Goal: Information Seeking & Learning: Find specific fact

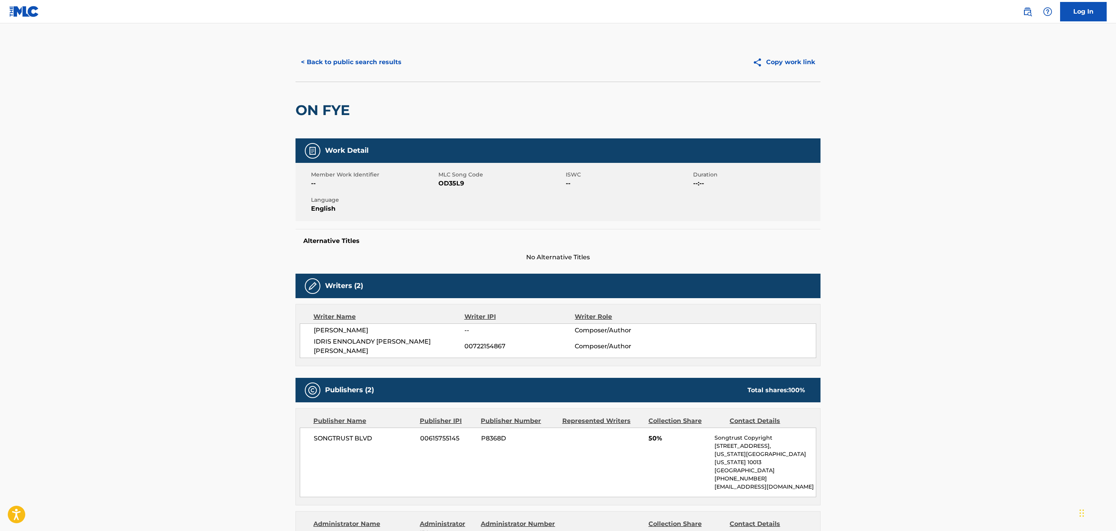
click at [361, 62] on button "< Back to public search results" at bounding box center [351, 61] width 111 height 19
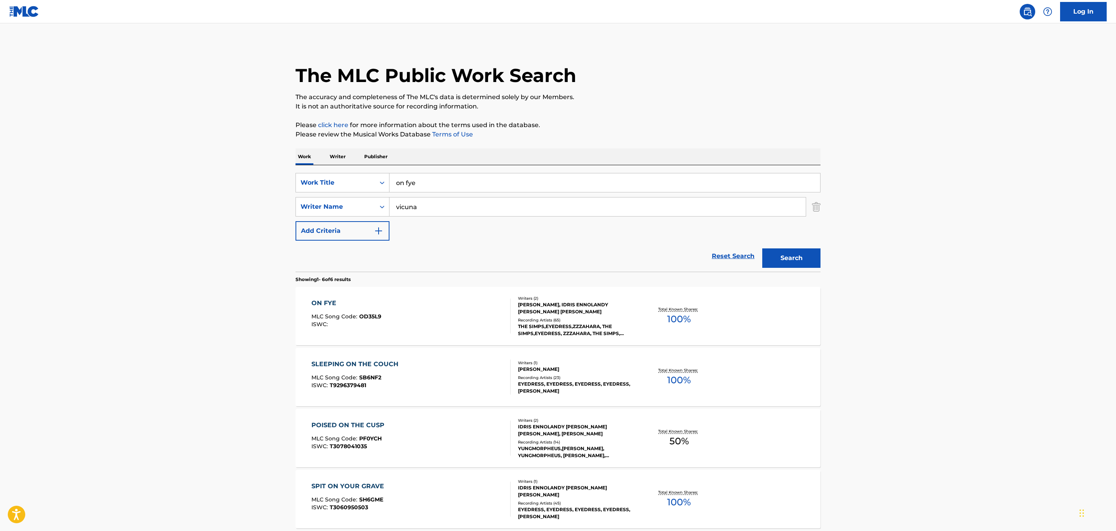
drag, startPoint x: 608, startPoint y: 179, endPoint x: 154, endPoint y: 200, distance: 454.9
click at [163, 189] on main "The MLC Public Work Search The accuracy and completeness of The MLC's data is d…" at bounding box center [558, 356] width 1116 height 667
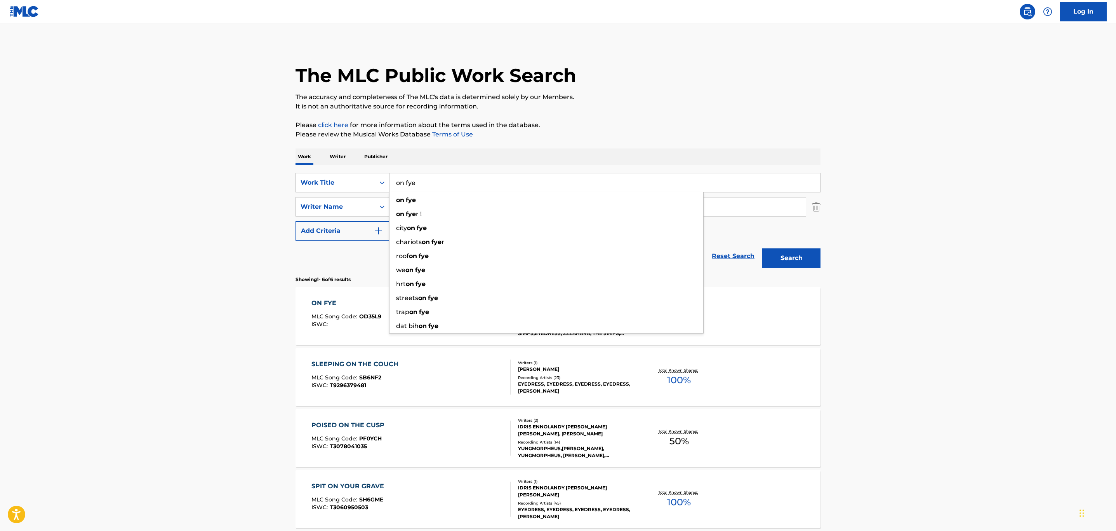
paste input "Otra Primavera"
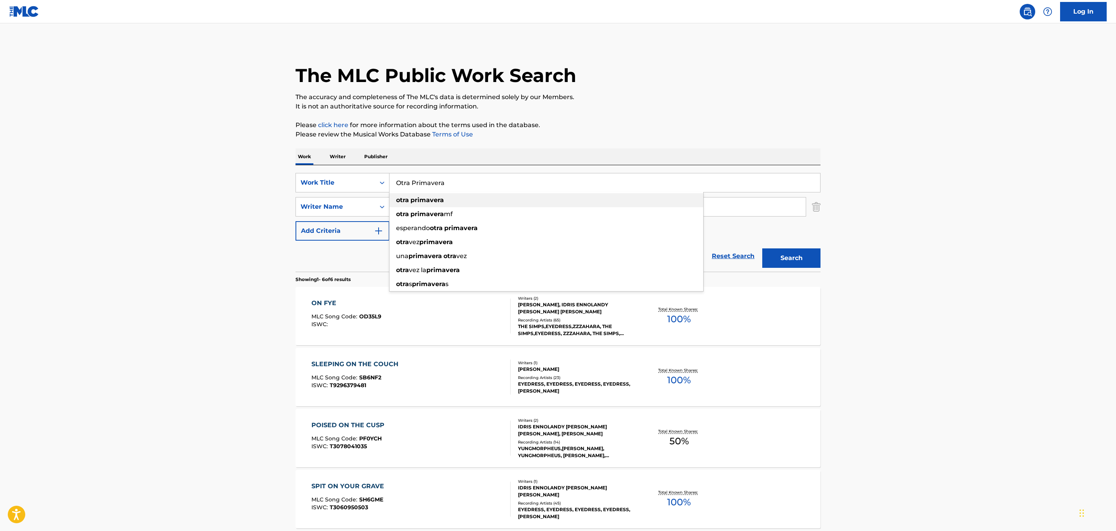
click at [435, 203] on div "otra primavera" at bounding box center [547, 200] width 314 height 14
type input "otra primavera"
drag, startPoint x: 459, startPoint y: 205, endPoint x: 64, endPoint y: 174, distance: 395.8
click at [226, 199] on main "The MLC Public Work Search The accuracy and completeness of The MLC's data is d…" at bounding box center [558, 356] width 1116 height 667
click at [785, 263] on button "Search" at bounding box center [791, 257] width 58 height 19
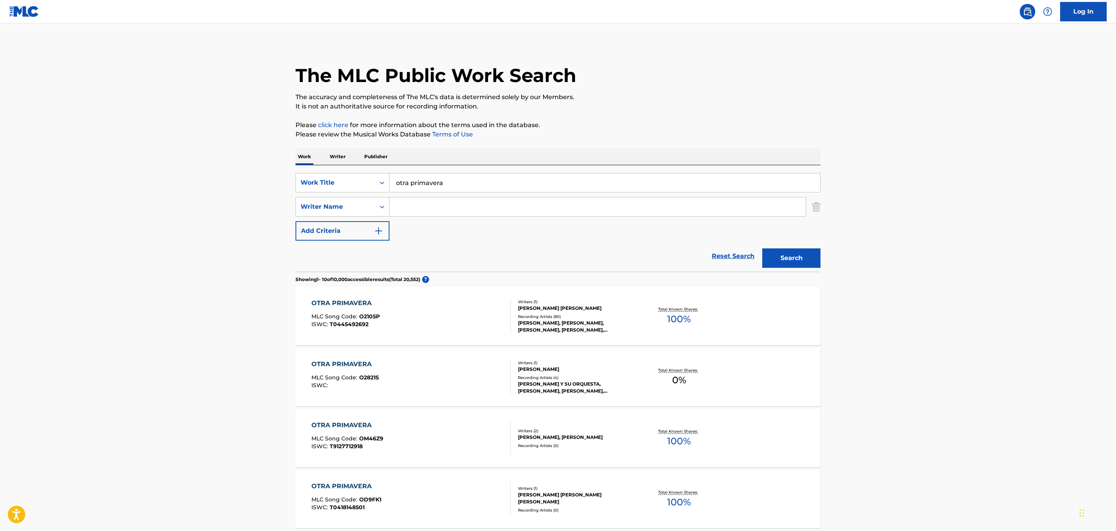
click at [458, 315] on div "OTRA PRIMAVERA MLC Song Code : O2105P ISWC : T0445492692" at bounding box center [412, 315] width 200 height 35
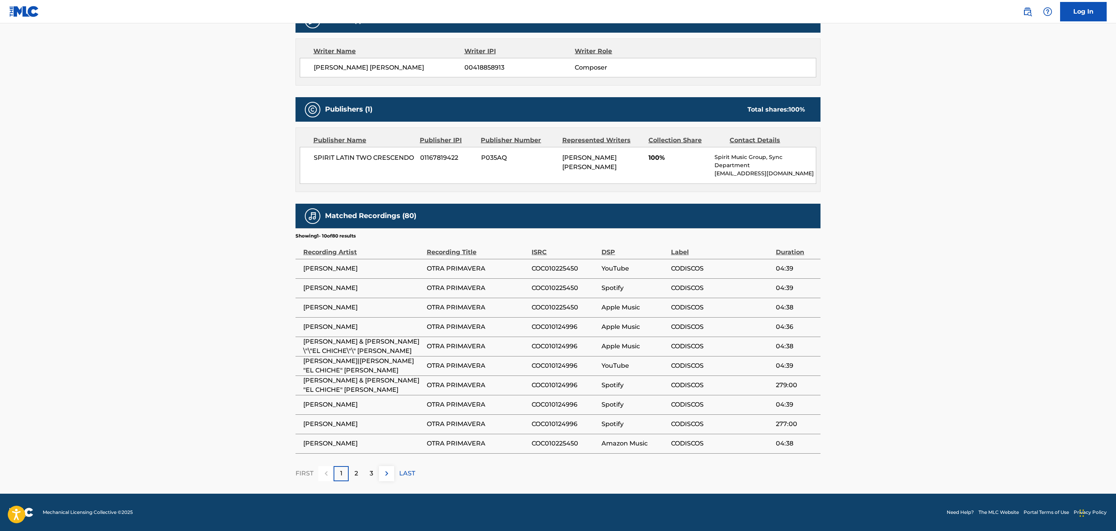
scroll to position [34, 0]
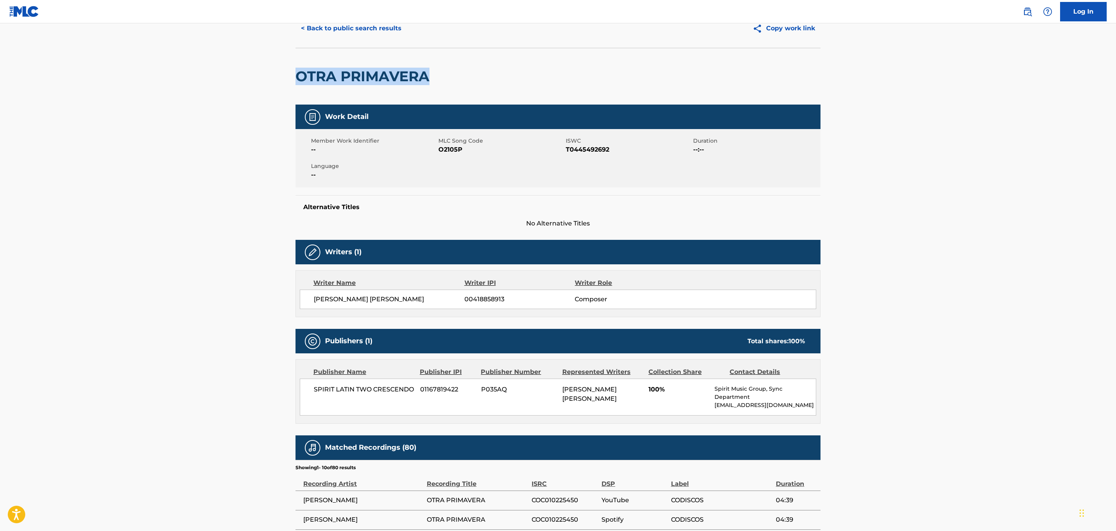
drag, startPoint x: 434, startPoint y: 80, endPoint x: 282, endPoint y: 75, distance: 152.0
click at [282, 75] on main "< Back to public search results Copy work link OTRA PRIMAVERA Work Detail Membe…" at bounding box center [558, 357] width 1116 height 735
copy h2 "OTRA PRIMAVERA"
click at [363, 28] on button "< Back to public search results" at bounding box center [351, 28] width 111 height 19
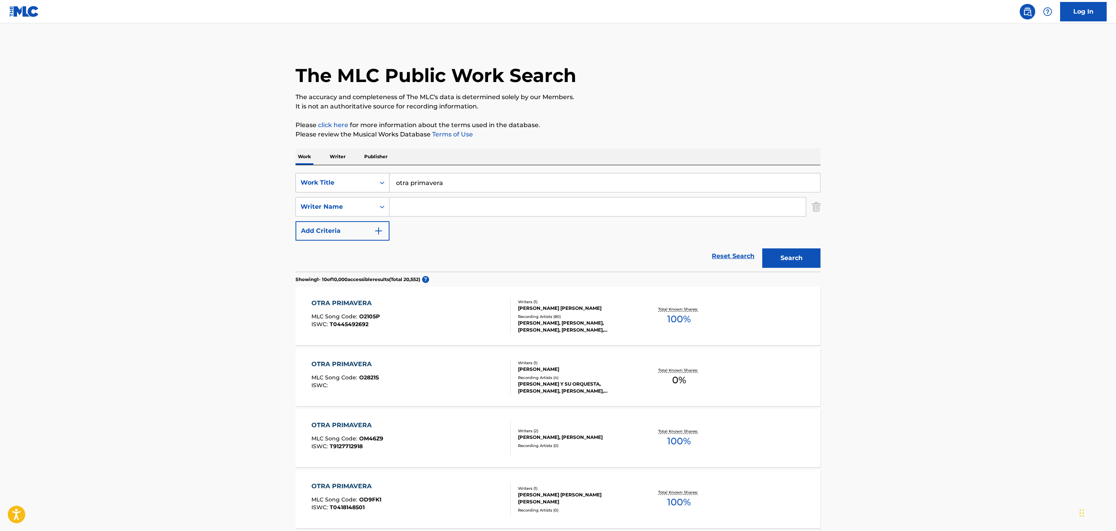
click at [365, 182] on div "Work Title" at bounding box center [336, 182] width 70 height 9
click at [359, 203] on div "MLC Song Code" at bounding box center [342, 202] width 93 height 19
click at [461, 182] on input "Search Form" at bounding box center [605, 182] width 431 height 19
paste input "6C10AJ"
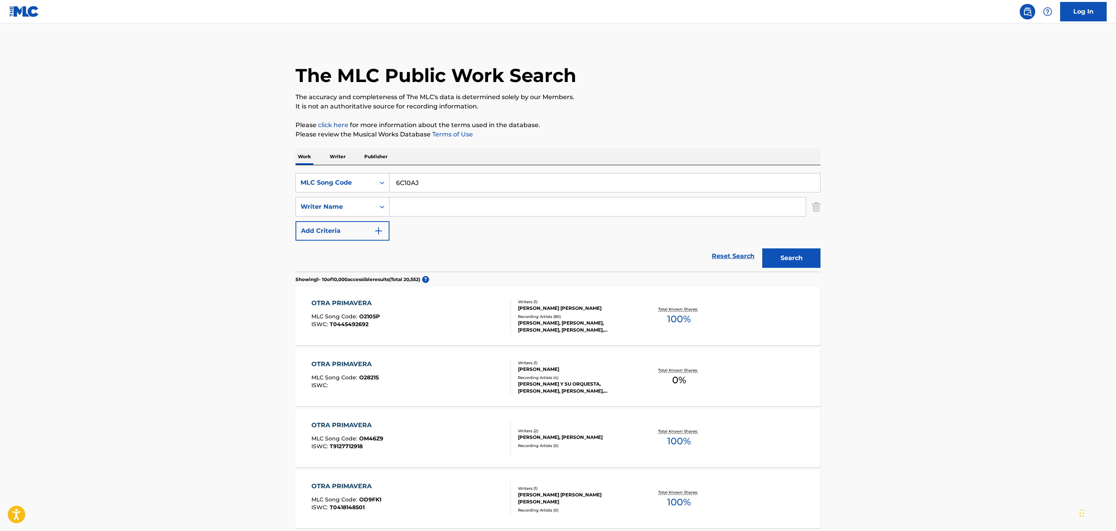
type input "6C10AJ"
click at [762, 248] on button "Search" at bounding box center [791, 257] width 58 height 19
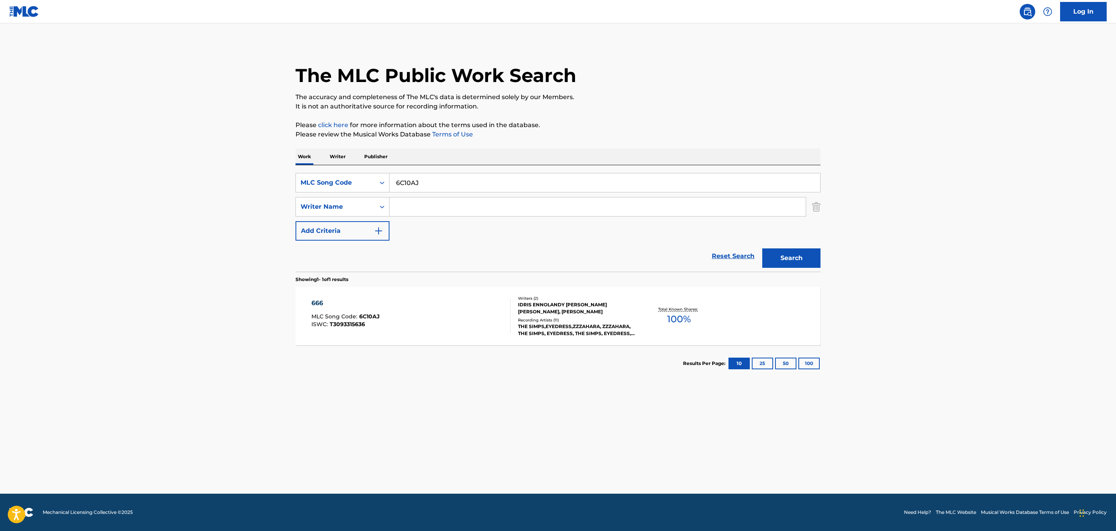
click at [458, 316] on div "666 MLC Song Code : 6C10AJ ISWC : T3093315636" at bounding box center [412, 315] width 200 height 35
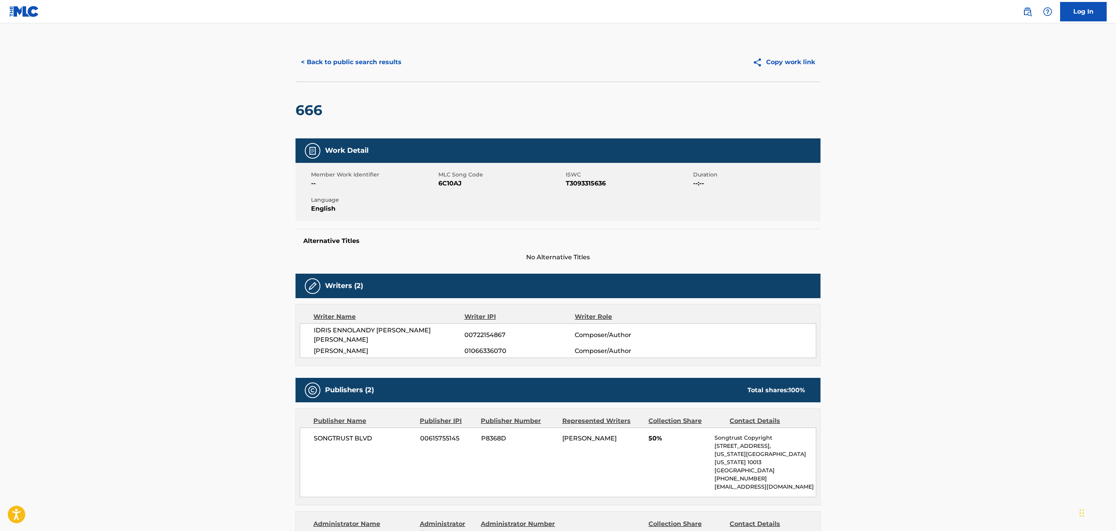
scroll to position [291, 0]
